Goal: Task Accomplishment & Management: Use online tool/utility

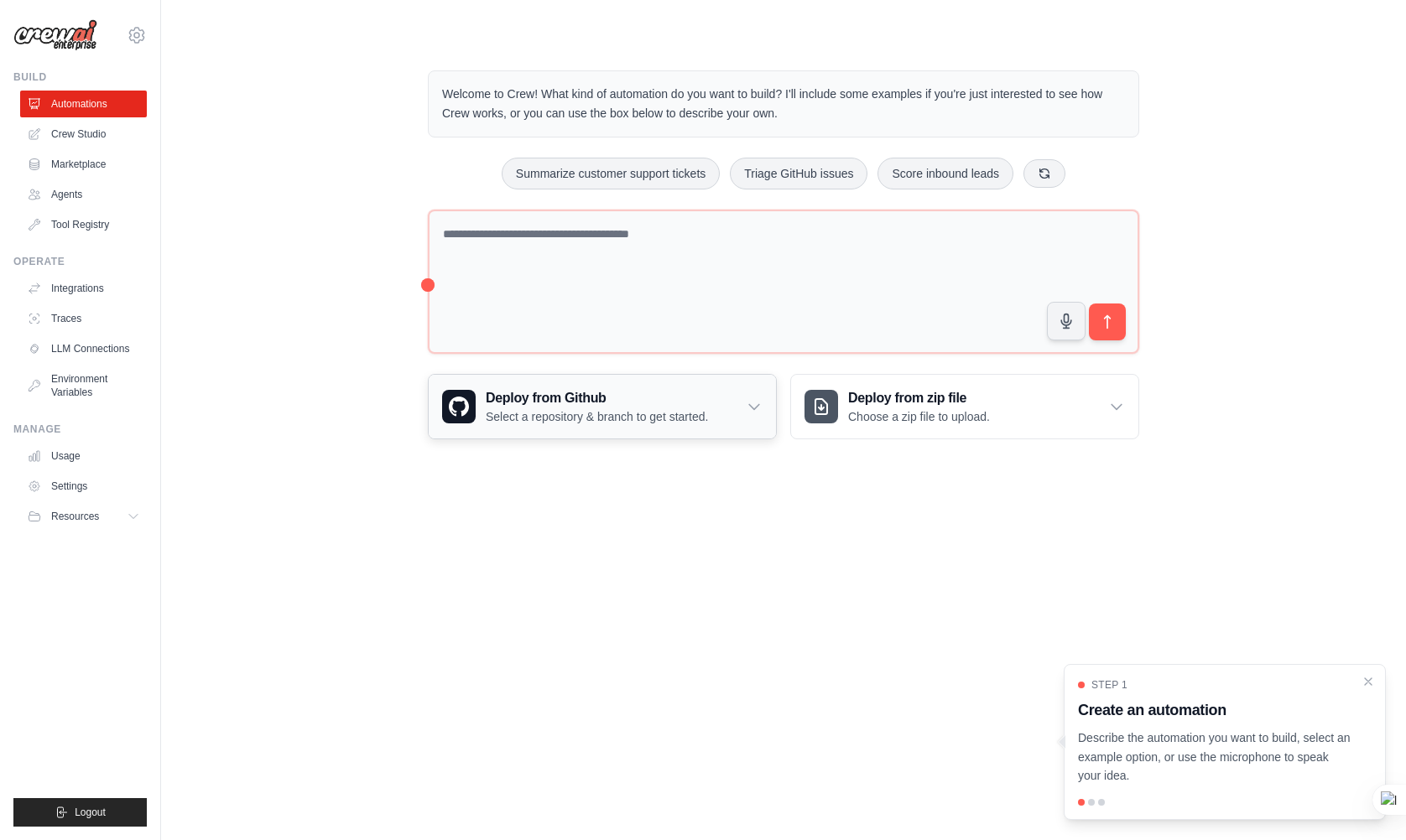
click at [657, 427] on div "Deploy from Github Select a repository & branch to get started." at bounding box center [602, 406] width 347 height 64
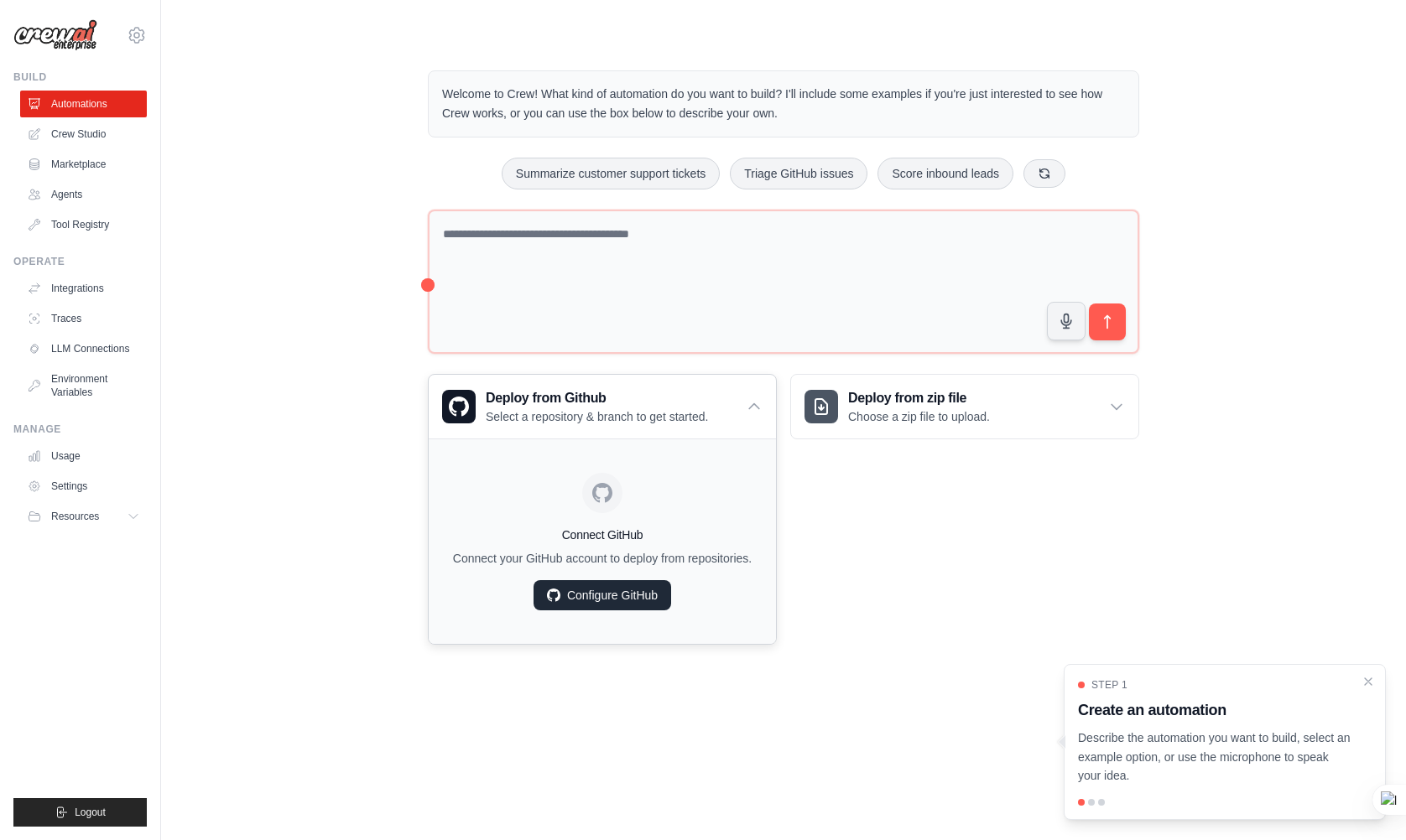
click at [640, 606] on link "Configure GitHub" at bounding box center [602, 595] width 138 height 31
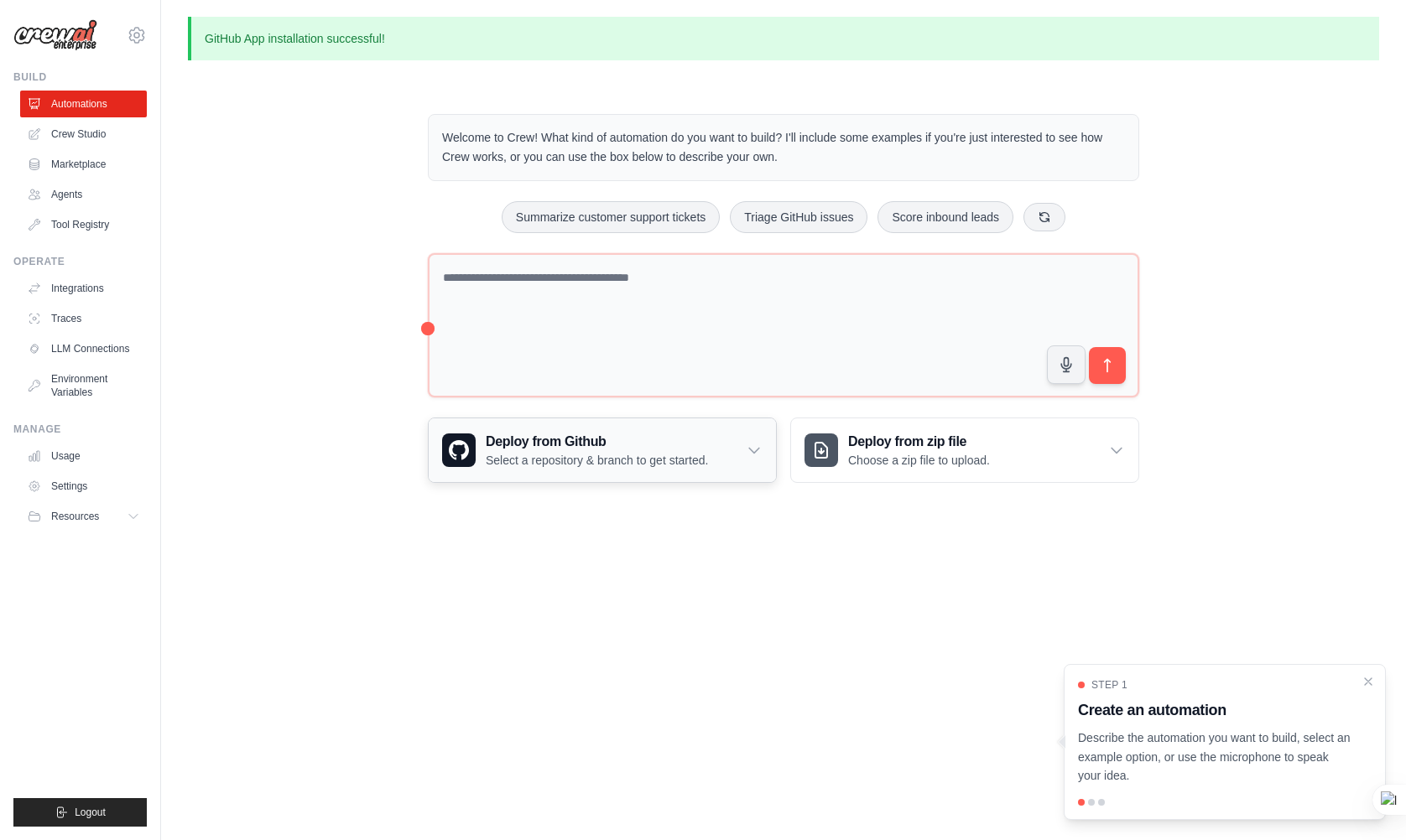
click at [728, 469] on div "Deploy from Github Select a repository & branch to get started." at bounding box center [602, 450] width 347 height 64
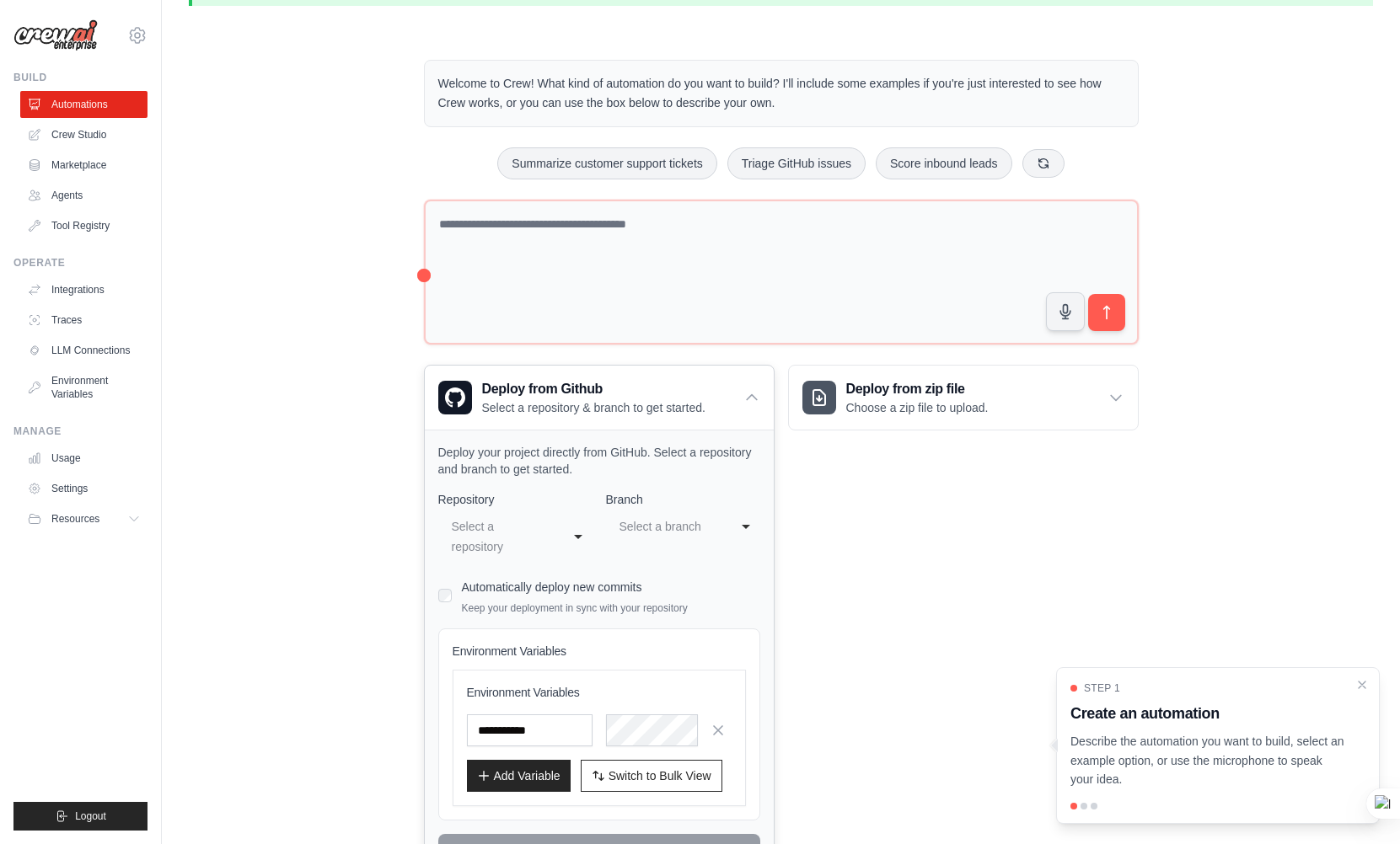
scroll to position [85, 0]
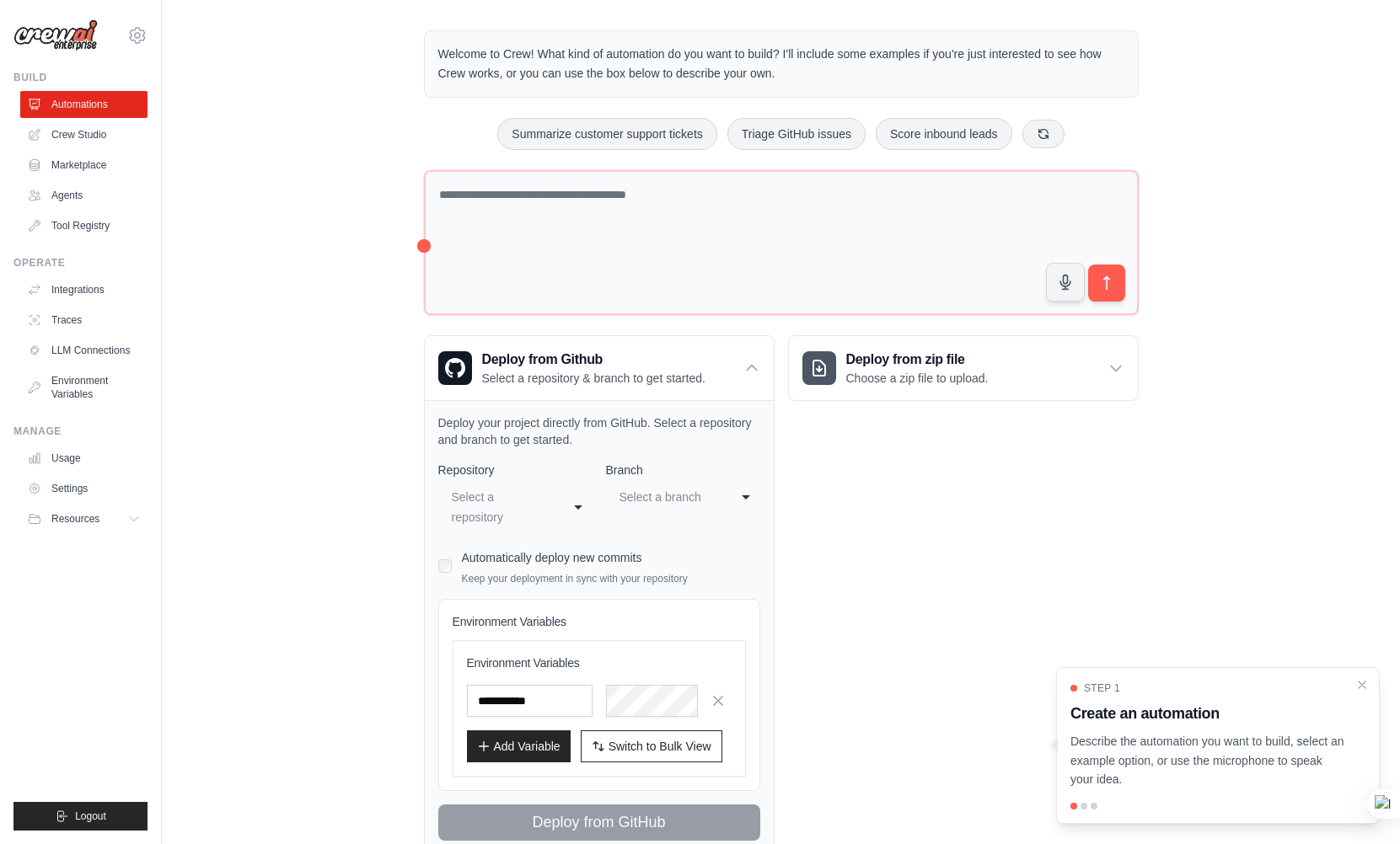
click at [862, 681] on div "Deploy from zip file Choose a zip file to upload. Upload a ZIP file containing …" at bounding box center [963, 595] width 350 height 520
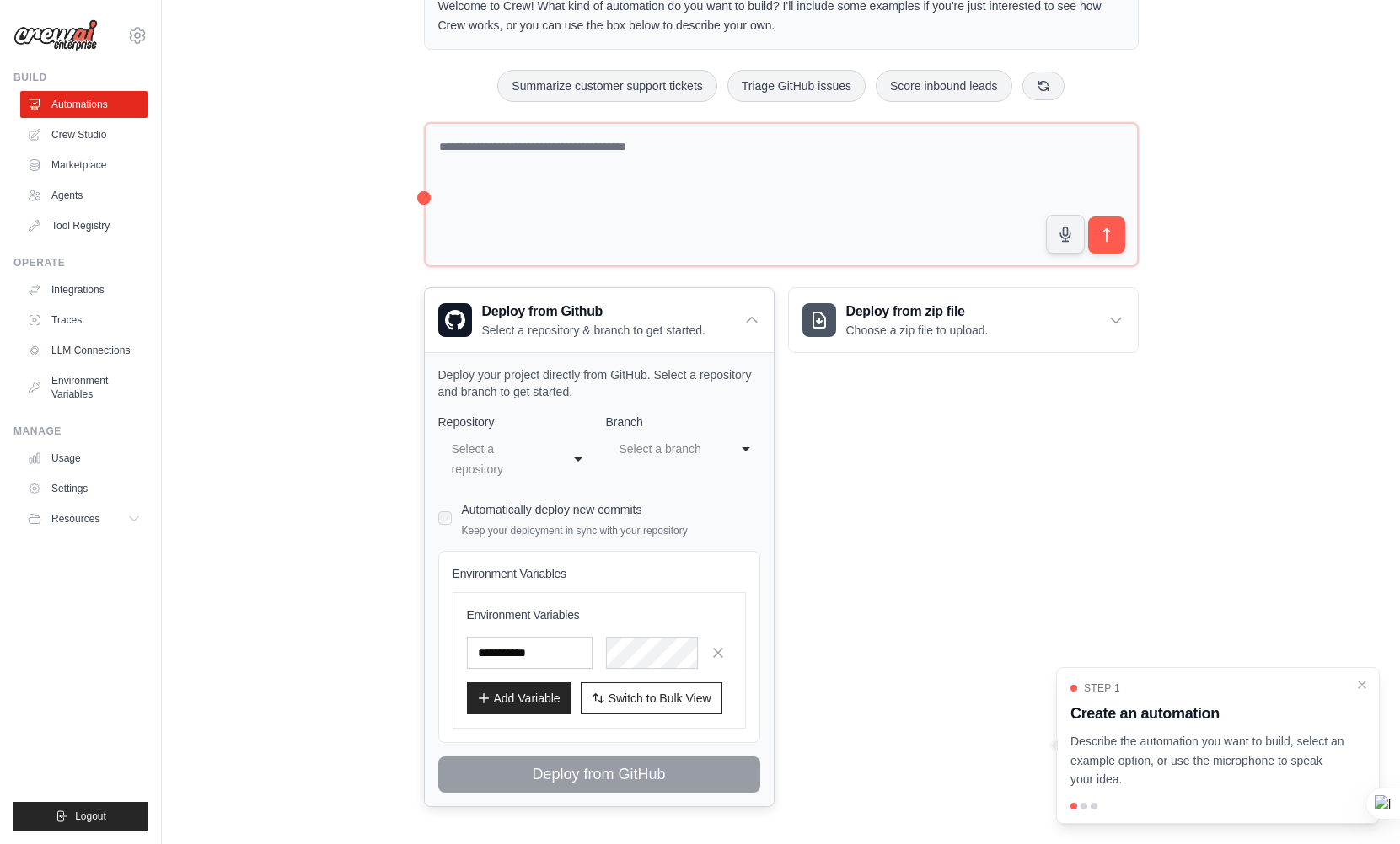
scroll to position [139, 0]
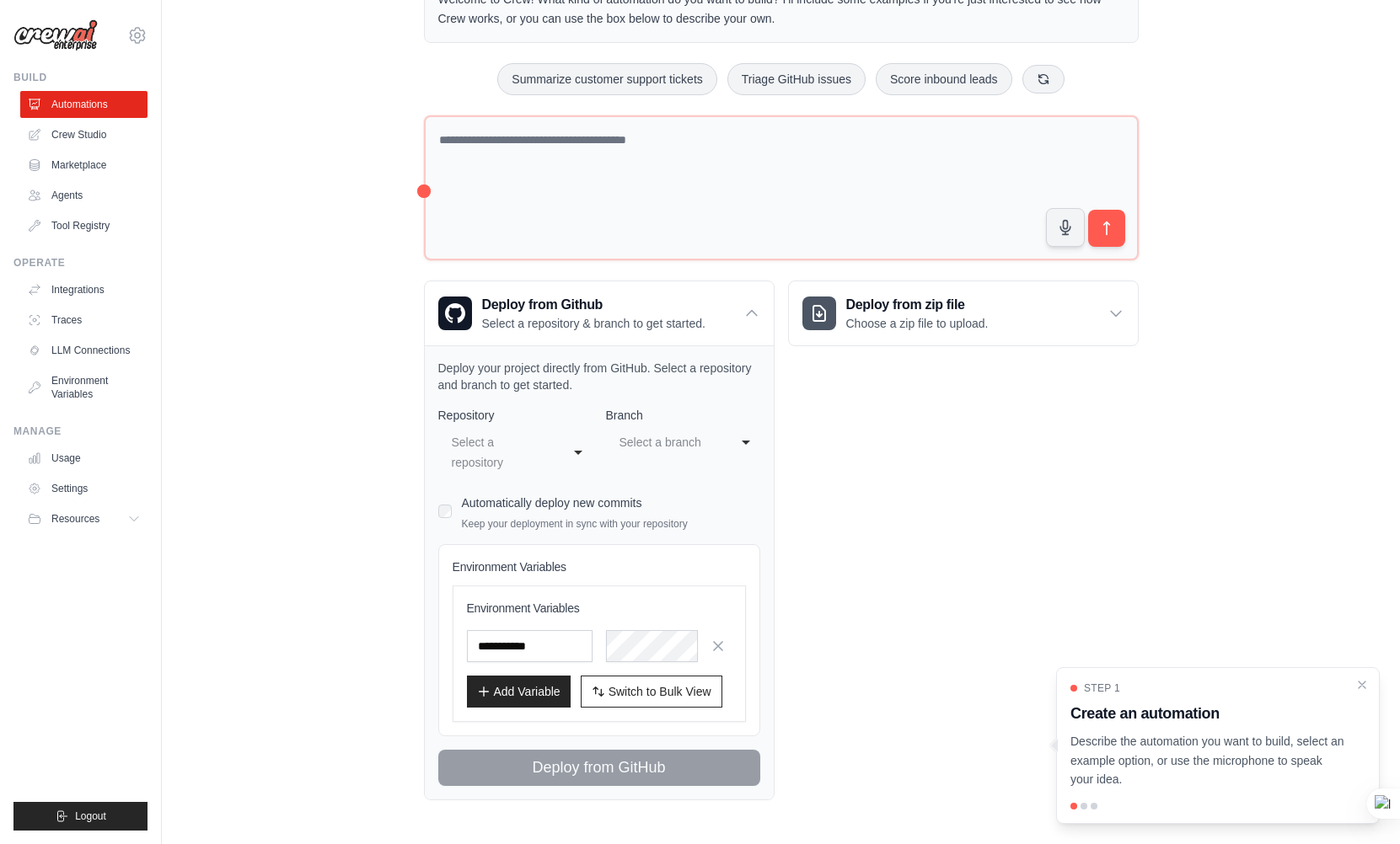
click at [417, 630] on div "Welcome to Crew! What kind of automation do you want to build? I'll include som…" at bounding box center [781, 388] width 756 height 879
click at [958, 479] on div "Deploy from zip file Choose a zip file to upload. Upload a ZIP file containing …" at bounding box center [963, 540] width 350 height 520
click at [710, 299] on div "Deploy from Github Select a repository & branch to get started." at bounding box center [599, 313] width 349 height 64
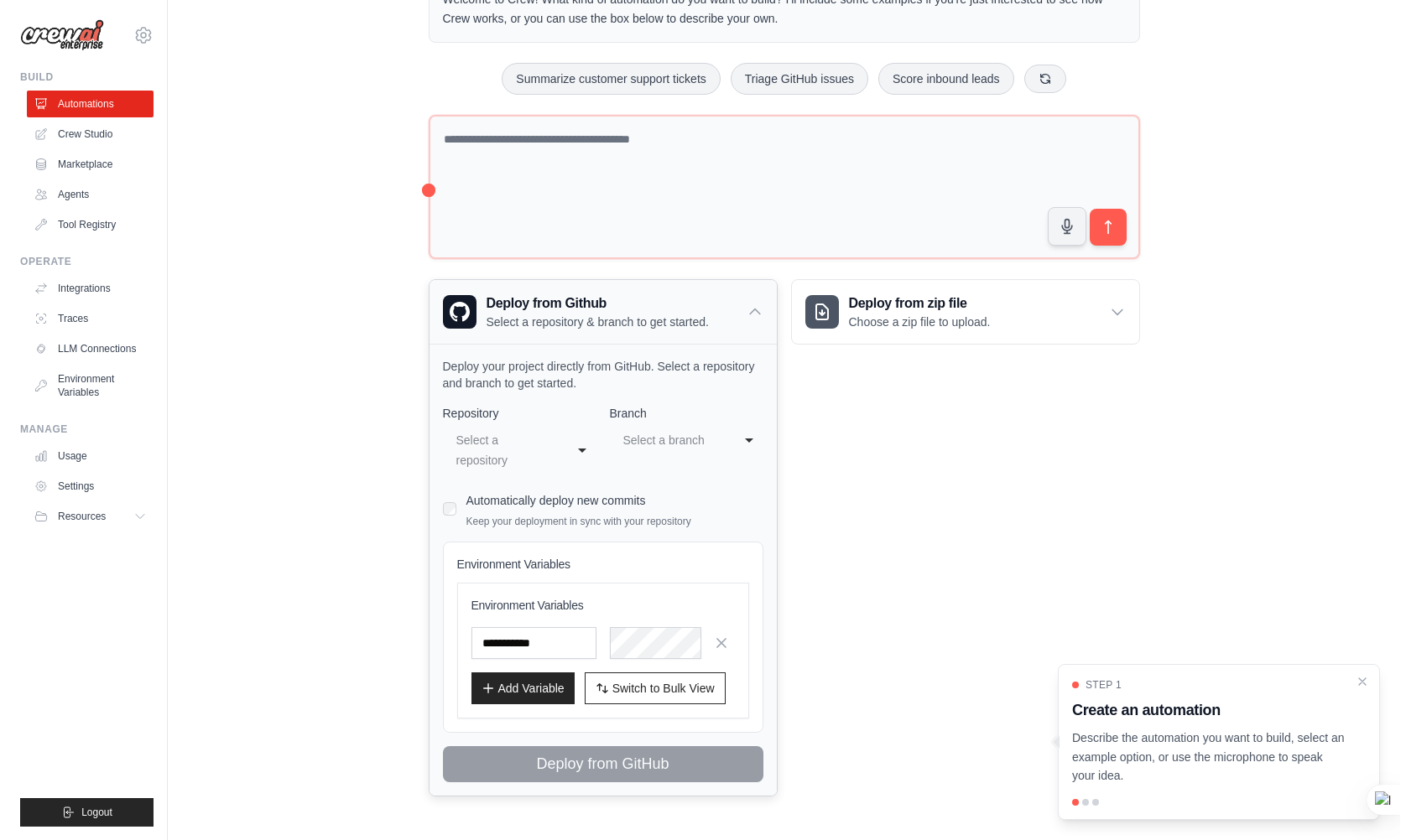
scroll to position [0, 0]
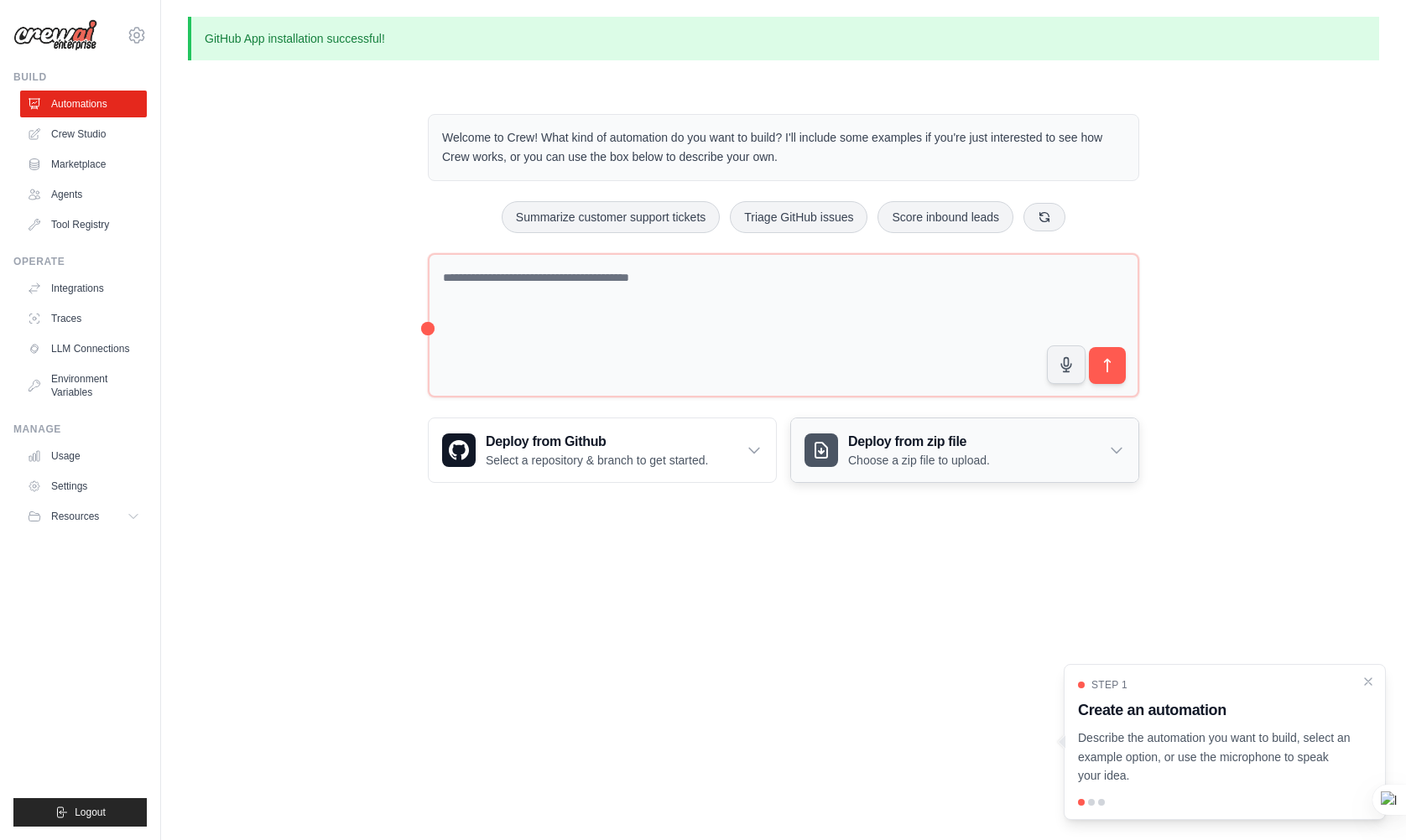
click at [896, 467] on p "Choose a zip file to upload." at bounding box center [919, 461] width 142 height 17
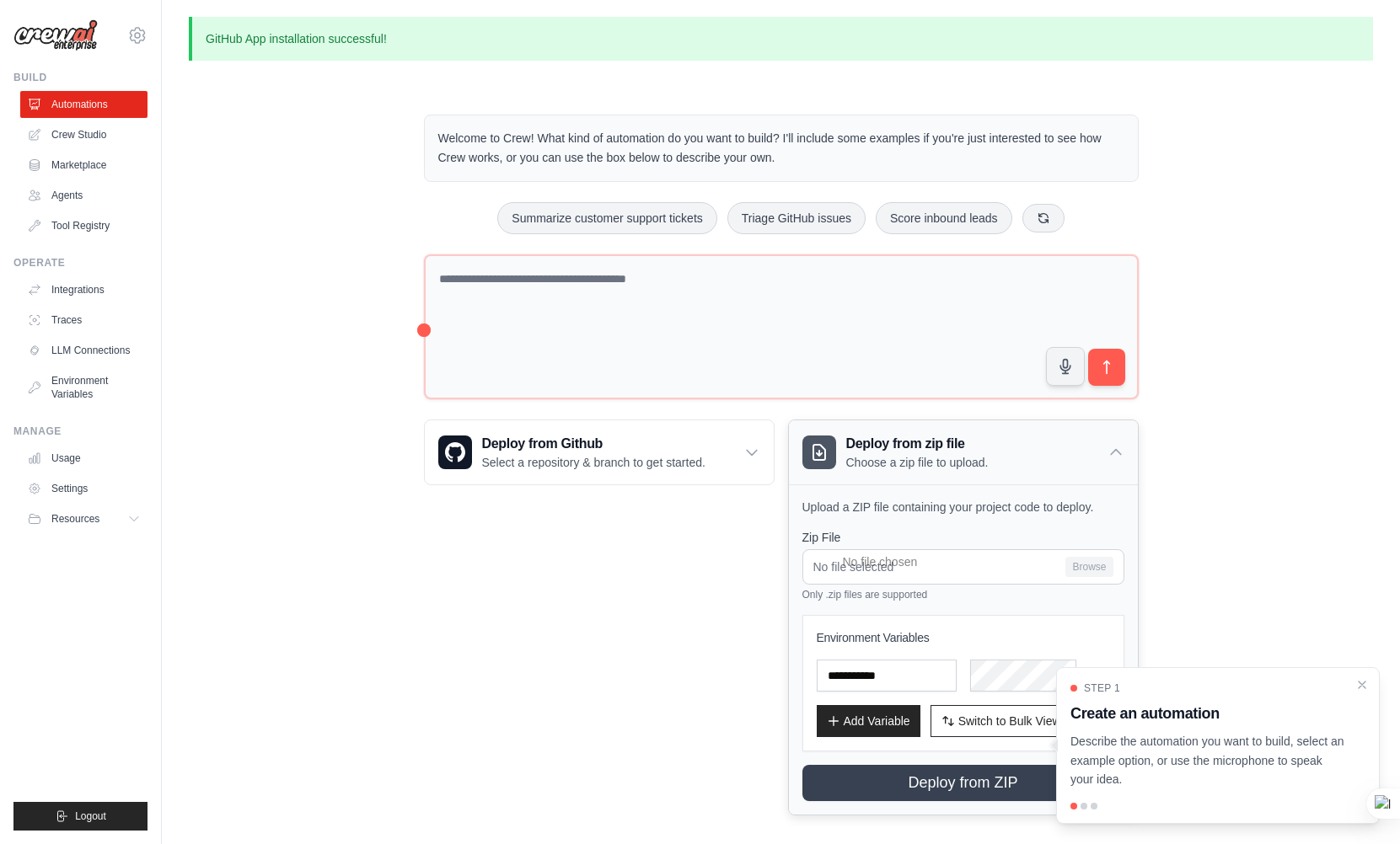
click at [900, 461] on p "Choose a zip file to upload." at bounding box center [917, 463] width 143 height 17
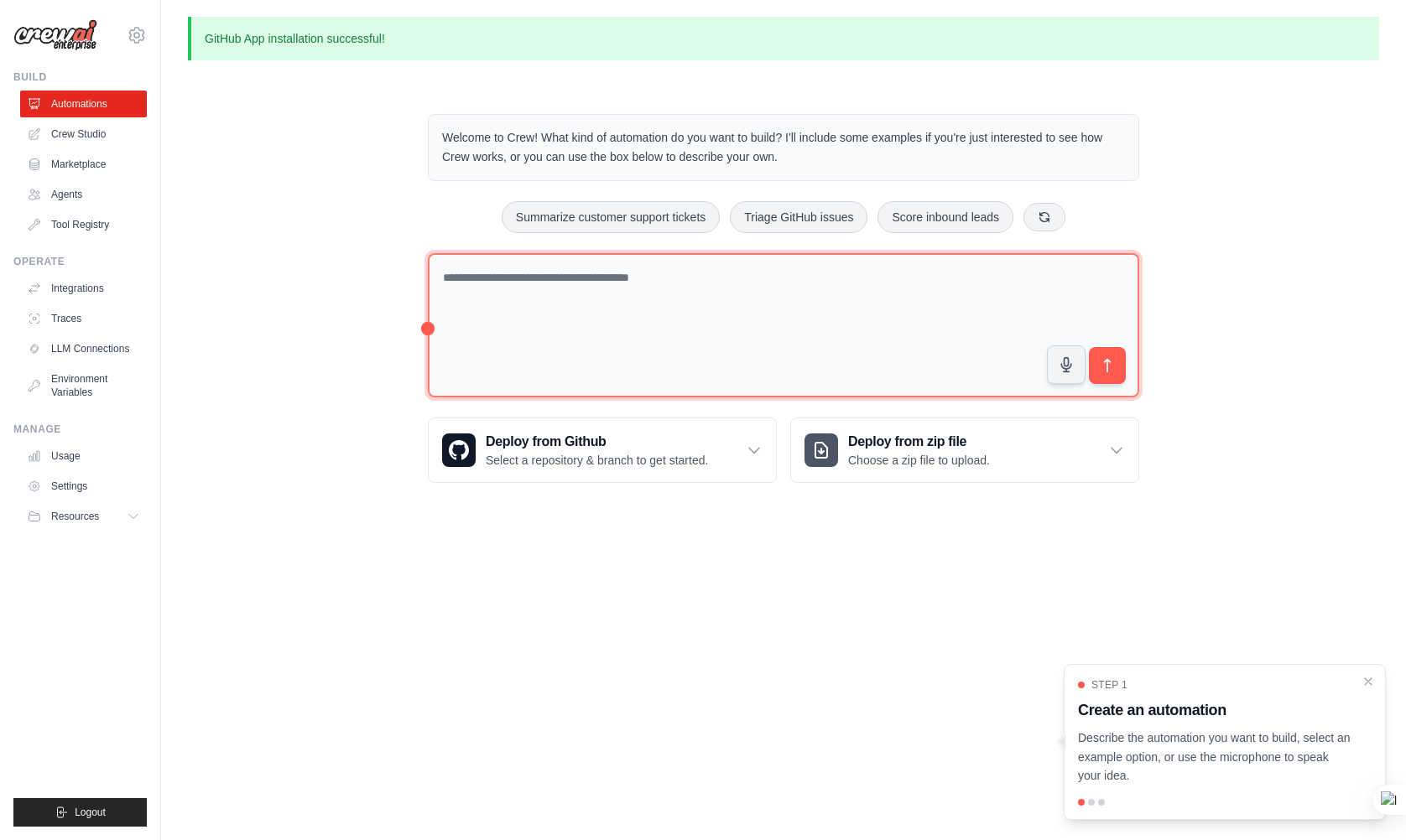
click at [518, 297] on textarea at bounding box center [783, 326] width 711 height 145
